Goal: Task Accomplishment & Management: Complete application form

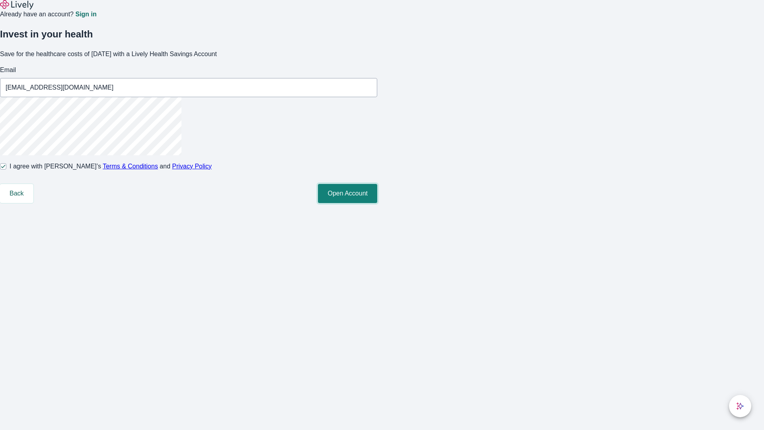
click at [377, 203] on button "Open Account" at bounding box center [347, 193] width 59 height 19
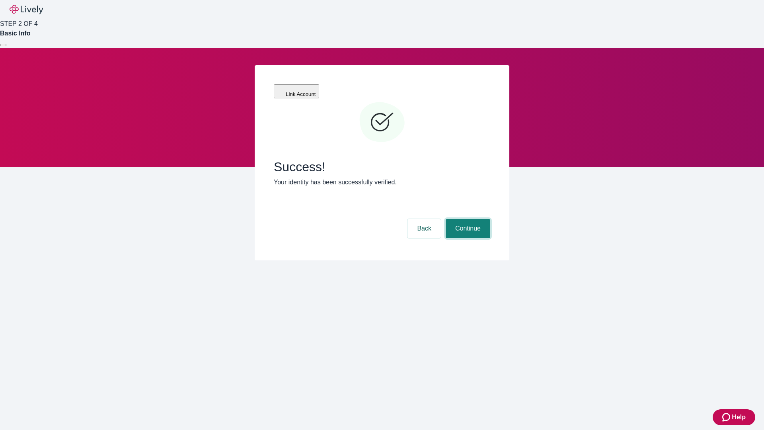
click at [467, 219] on button "Continue" at bounding box center [468, 228] width 45 height 19
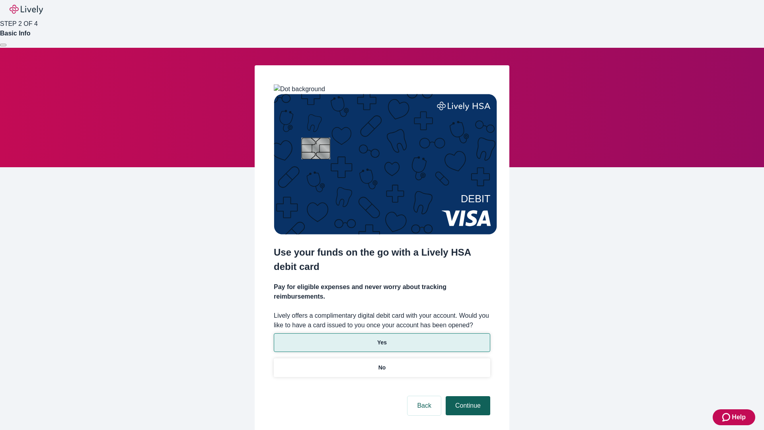
click at [382, 363] on p "No" at bounding box center [382, 367] width 8 height 8
click at [467, 396] on button "Continue" at bounding box center [468, 405] width 45 height 19
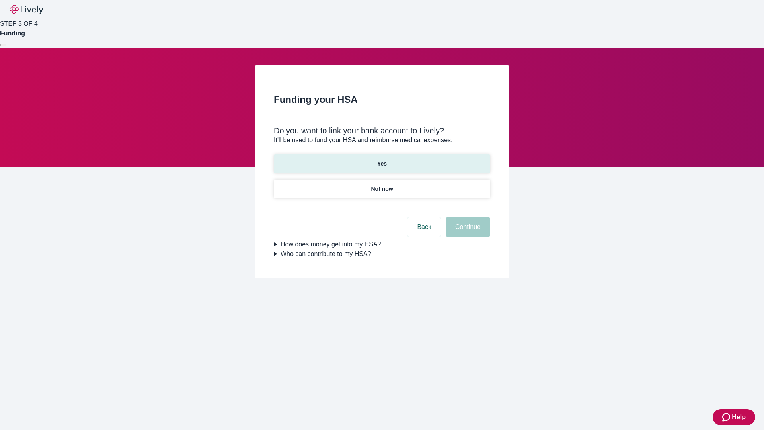
click at [382, 160] on p "Yes" at bounding box center [382, 164] width 10 height 8
click at [467, 217] on button "Continue" at bounding box center [468, 226] width 45 height 19
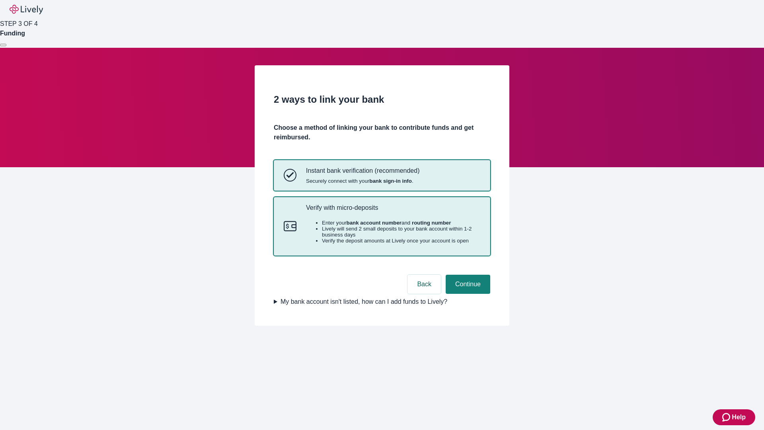
click at [393, 211] on p "Verify with micro-deposits" at bounding box center [393, 208] width 174 height 8
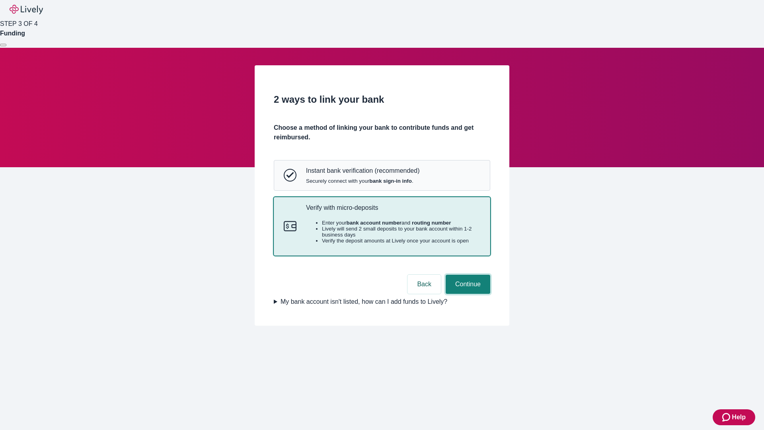
click at [467, 294] on button "Continue" at bounding box center [468, 284] width 45 height 19
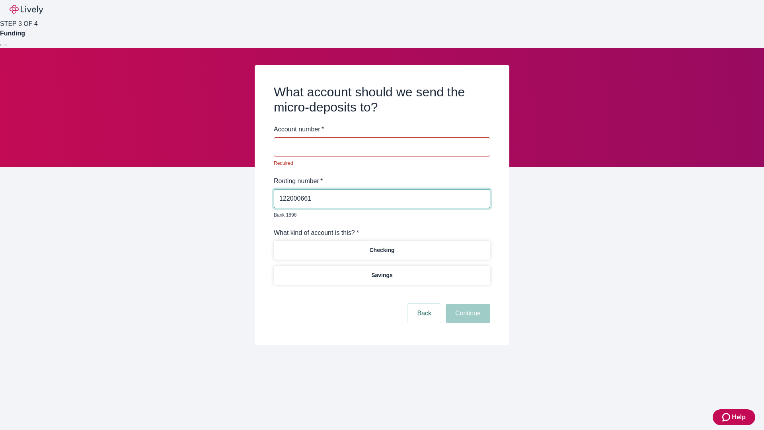
type input "122000661"
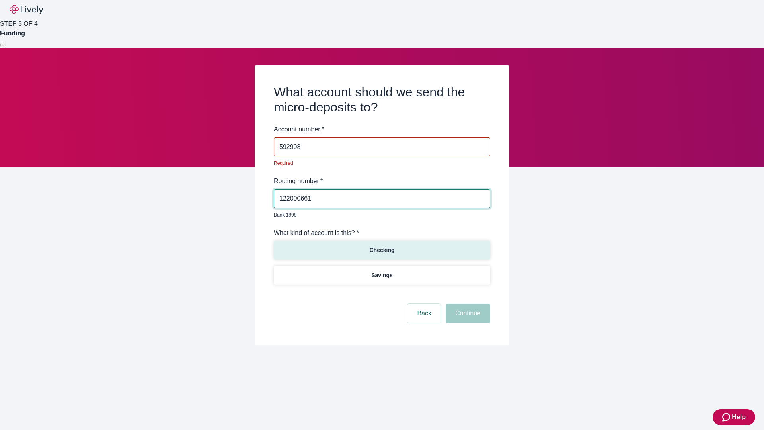
type input "592998"
click at [382, 246] on p "Checking" at bounding box center [381, 250] width 25 height 8
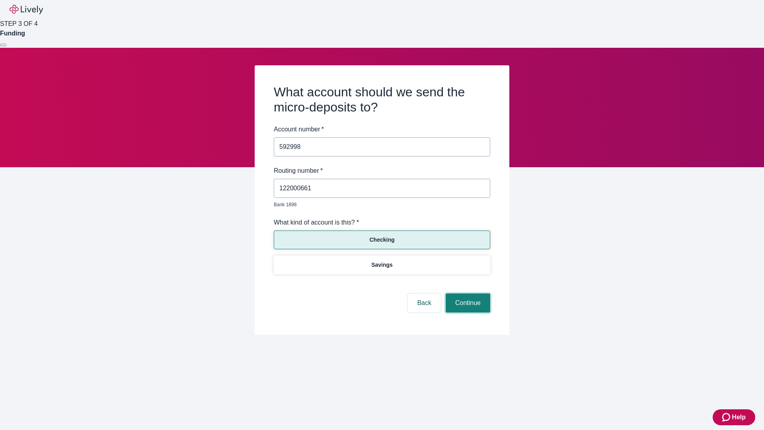
click at [467, 294] on button "Continue" at bounding box center [468, 302] width 45 height 19
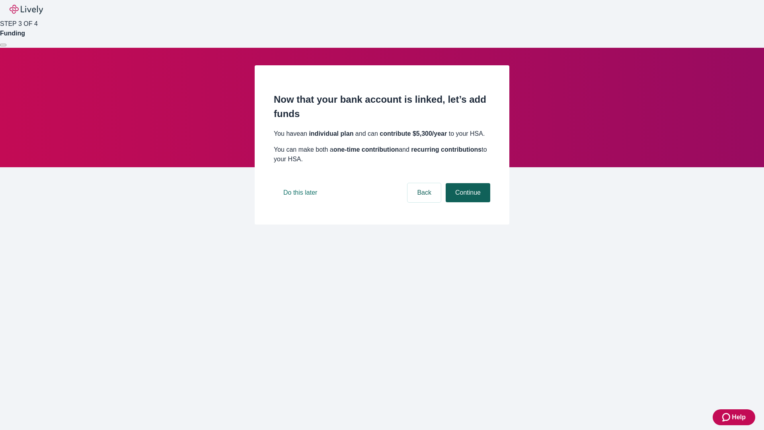
click at [467, 202] on button "Continue" at bounding box center [468, 192] width 45 height 19
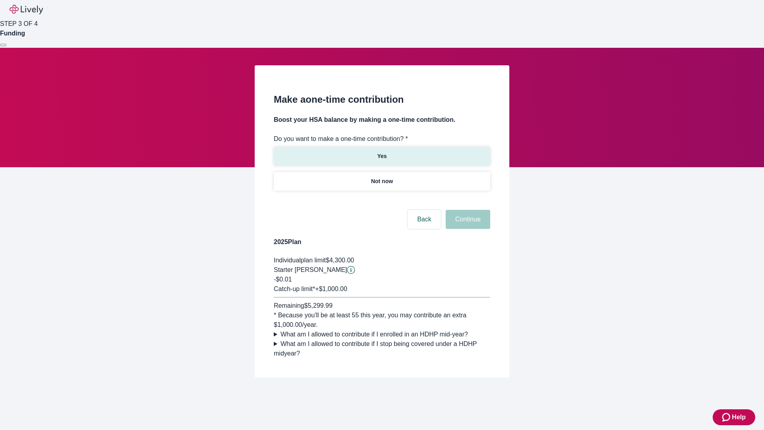
click at [382, 152] on p "Yes" at bounding box center [382, 156] width 10 height 8
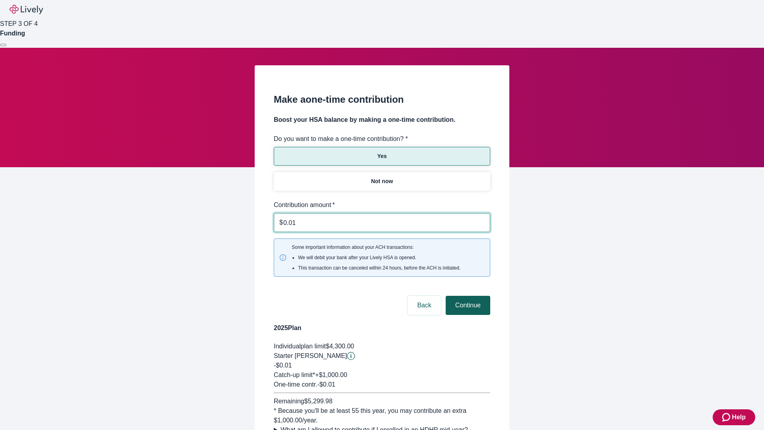
type input "0.01"
click at [467, 296] on button "Continue" at bounding box center [468, 305] width 45 height 19
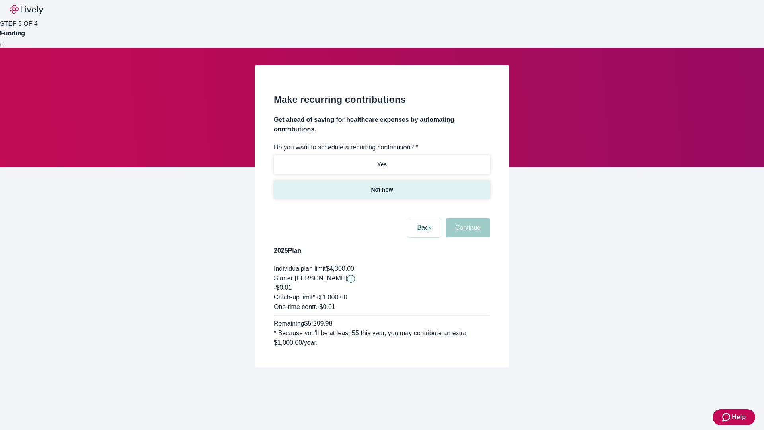
click at [382, 185] on p "Not now" at bounding box center [382, 189] width 22 height 8
click at [467, 218] on button "Continue" at bounding box center [468, 227] width 45 height 19
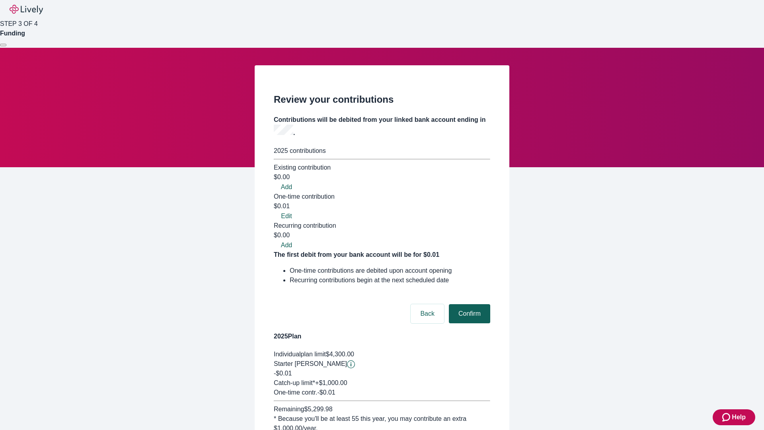
click at [468, 304] on button "Confirm" at bounding box center [469, 313] width 41 height 19
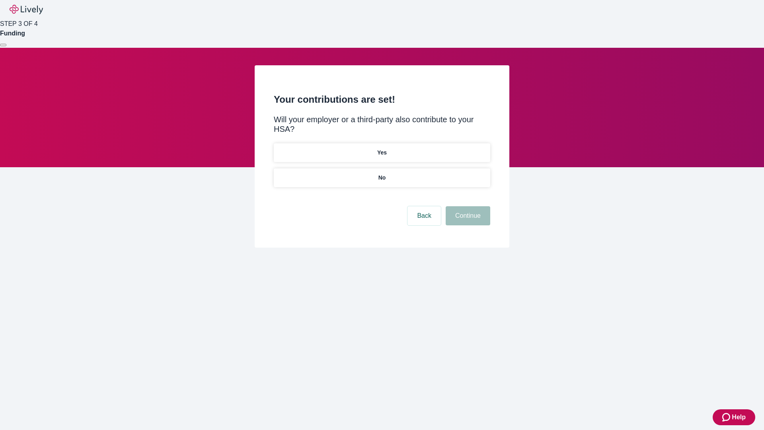
click at [382, 173] on p "No" at bounding box center [382, 177] width 8 height 8
click at [467, 206] on button "Continue" at bounding box center [468, 215] width 45 height 19
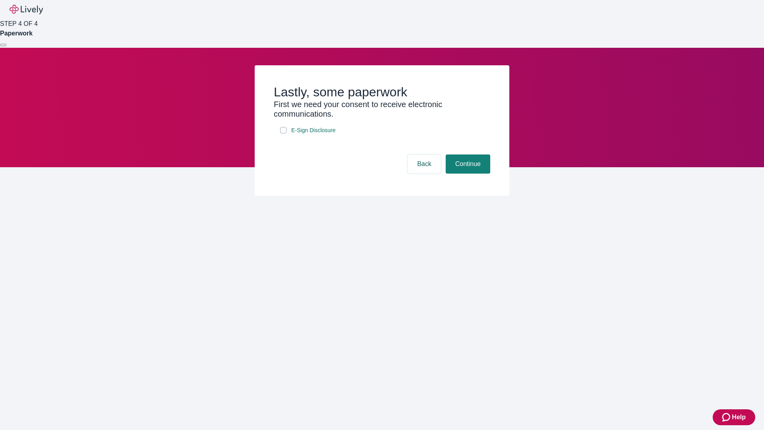
click at [283, 133] on input "E-Sign Disclosure" at bounding box center [283, 130] width 6 height 6
checkbox input "true"
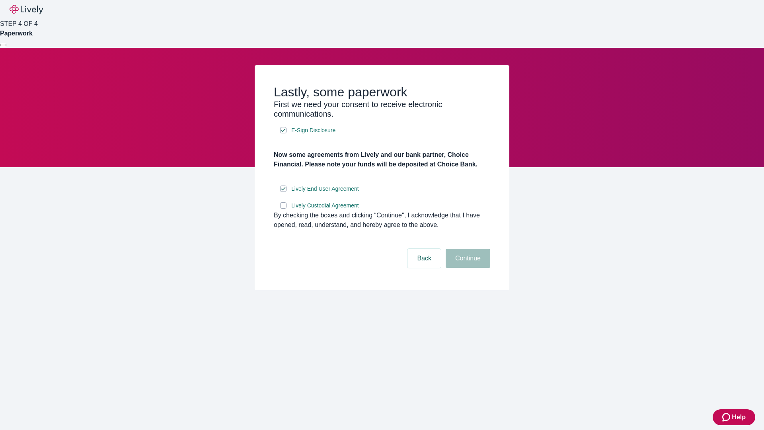
click at [283, 208] on input "Lively Custodial Agreement" at bounding box center [283, 205] width 6 height 6
checkbox input "true"
click at [467, 268] on button "Continue" at bounding box center [468, 258] width 45 height 19
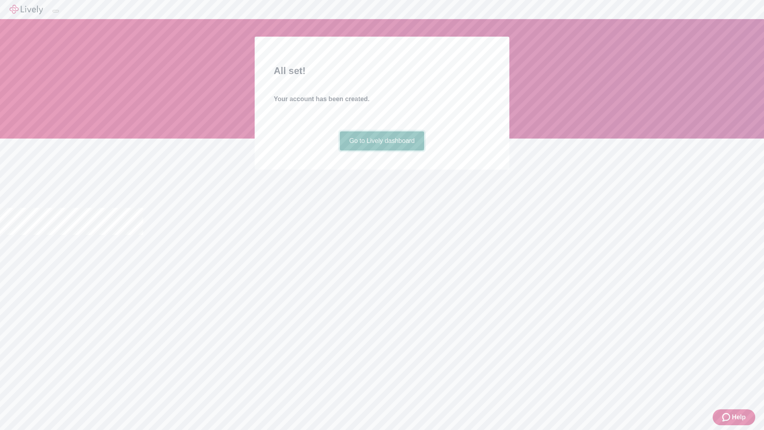
click at [382, 150] on link "Go to Lively dashboard" at bounding box center [382, 140] width 85 height 19
